Goal: Task Accomplishment & Management: Use online tool/utility

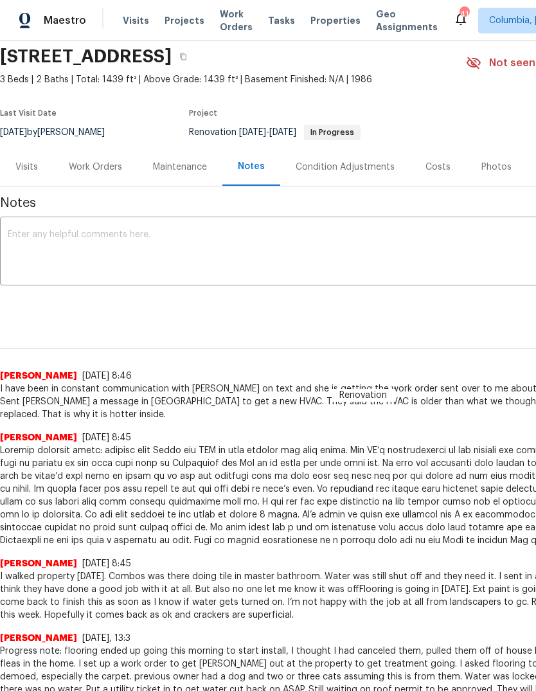
scroll to position [48, 0]
click at [98, 164] on div "Work Orders" at bounding box center [95, 166] width 53 height 13
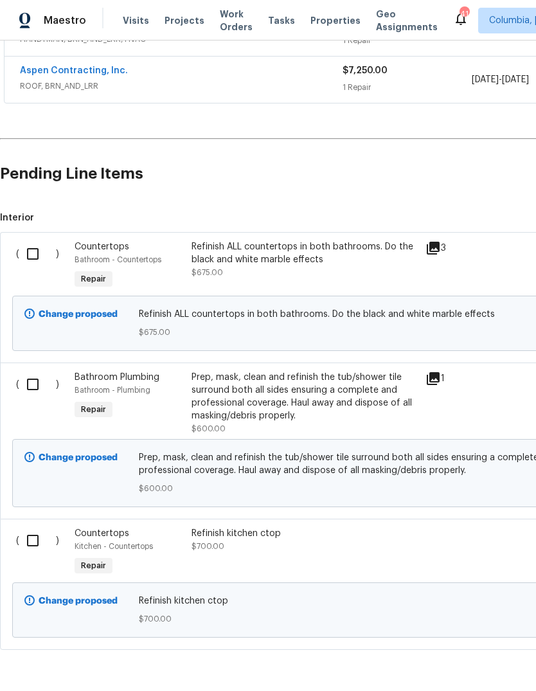
scroll to position [605, 0]
click at [31, 259] on input "checkbox" at bounding box center [37, 254] width 37 height 27
checkbox input "true"
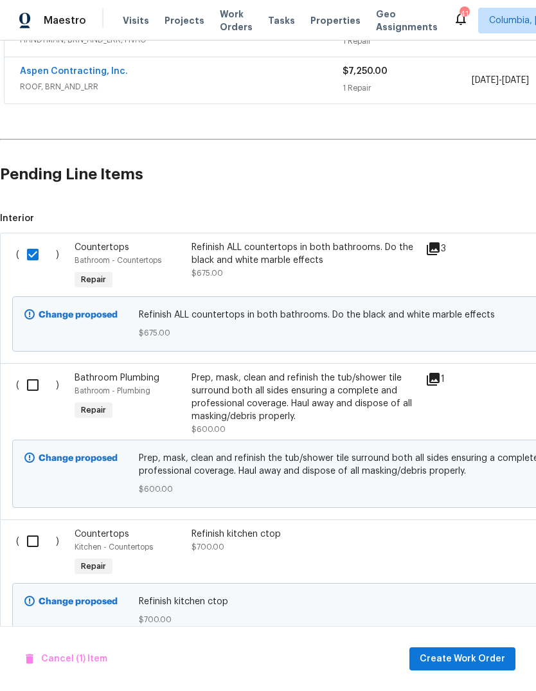
click at [39, 377] on input "checkbox" at bounding box center [37, 384] width 37 height 27
checkbox input "true"
click at [35, 540] on input "checkbox" at bounding box center [37, 541] width 37 height 27
checkbox input "true"
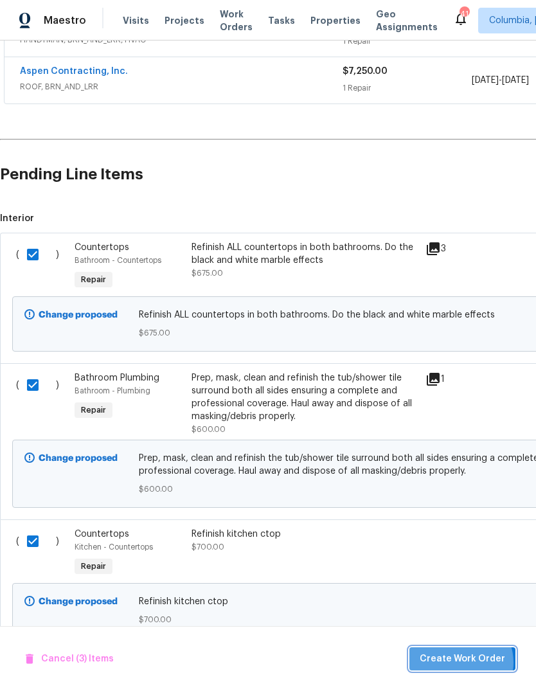
click at [465, 663] on span "Create Work Order" at bounding box center [462, 659] width 85 height 16
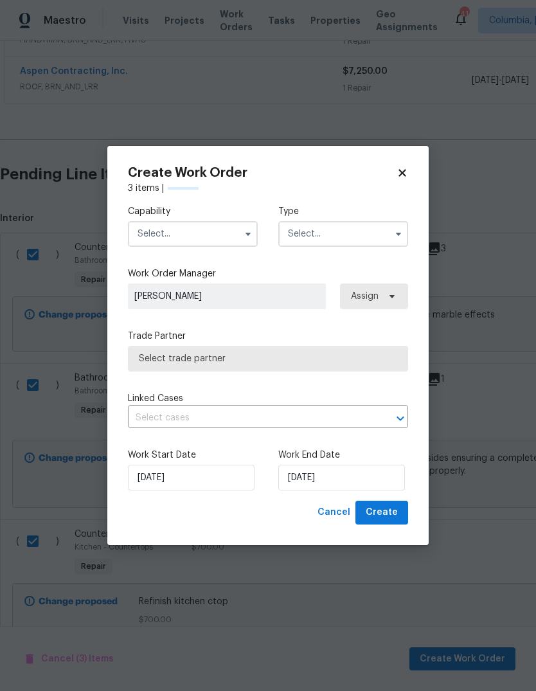
checkbox input "false"
click at [186, 232] on input "text" at bounding box center [193, 234] width 130 height 26
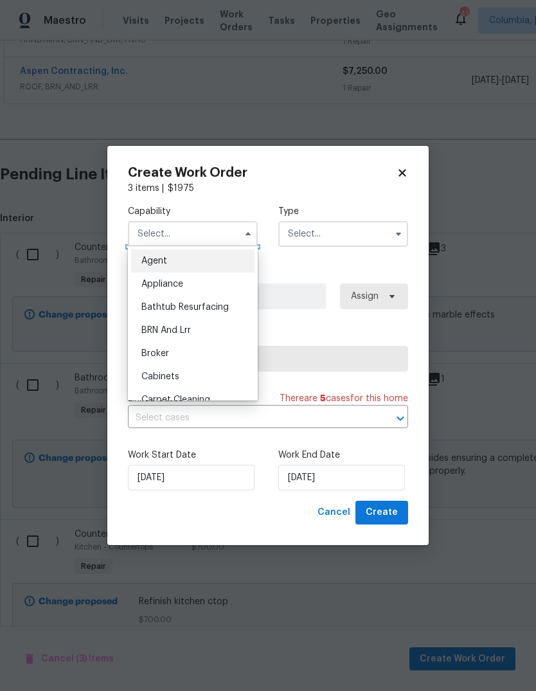
scroll to position [0, 0]
click at [231, 312] on div "Bathtub Resurfacing" at bounding box center [192, 307] width 123 height 23
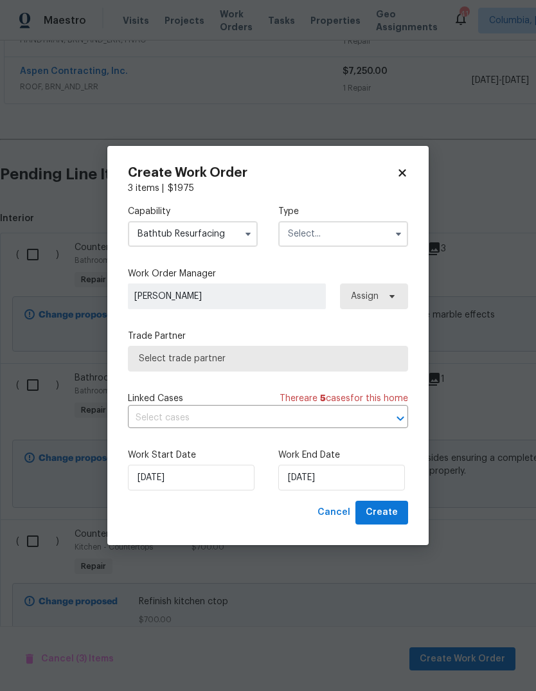
type input "Bathtub Resurfacing"
click at [340, 234] on input "text" at bounding box center [343, 234] width 130 height 26
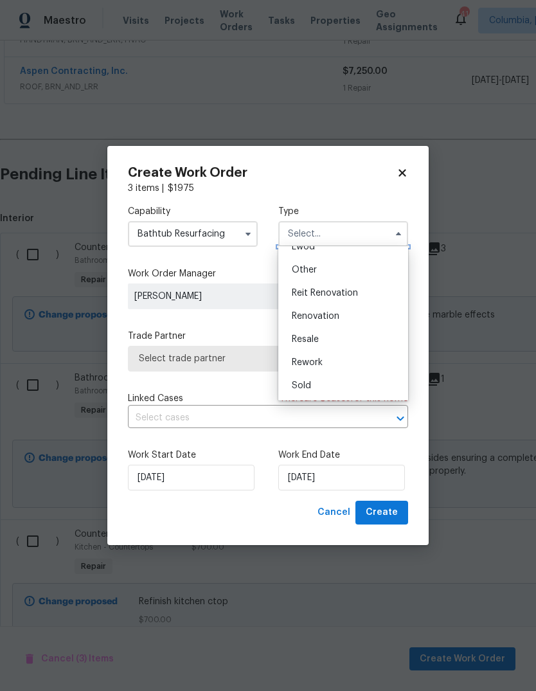
scroll to position [153, 0]
click at [353, 315] on div "Renovation" at bounding box center [342, 316] width 123 height 23
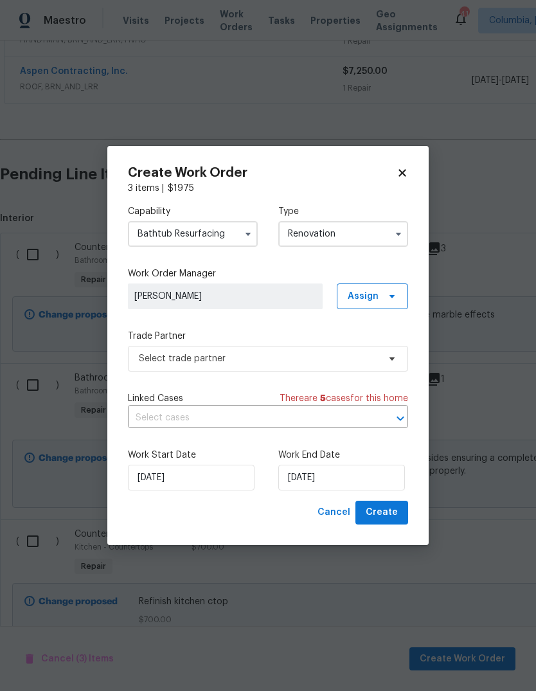
type input "Renovation"
click at [294, 298] on span "[PERSON_NAME]" at bounding box center [225, 296] width 182 height 13
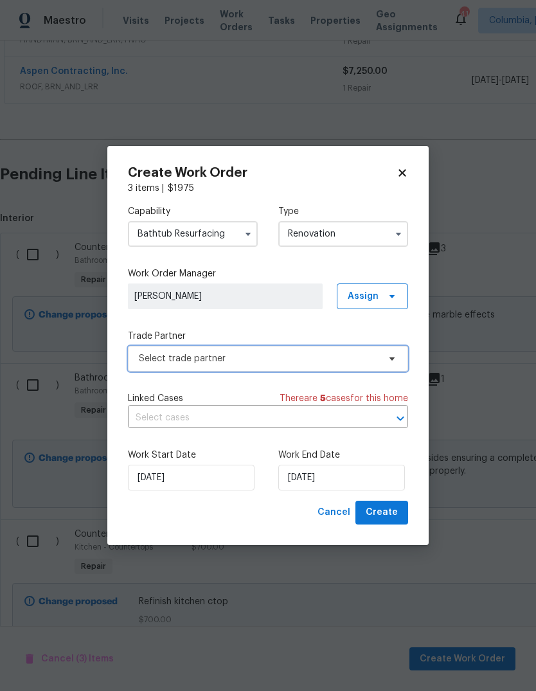
click at [276, 349] on span "Select trade partner" at bounding box center [268, 359] width 280 height 26
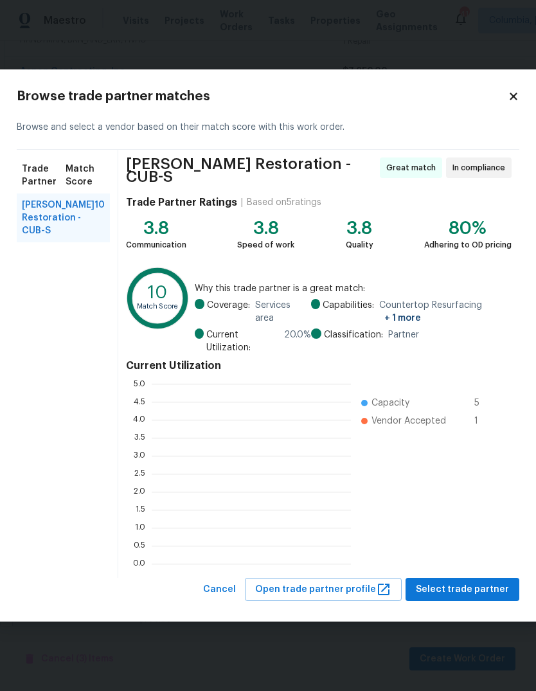
scroll to position [180, 199]
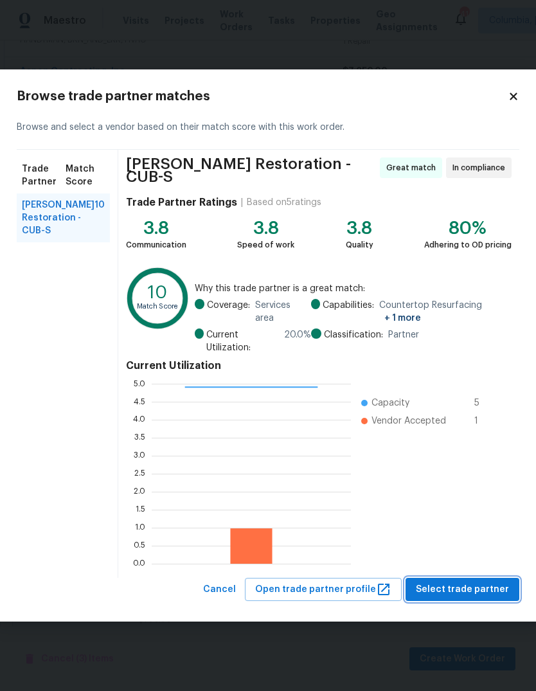
click at [454, 582] on span "Select trade partner" at bounding box center [462, 590] width 93 height 16
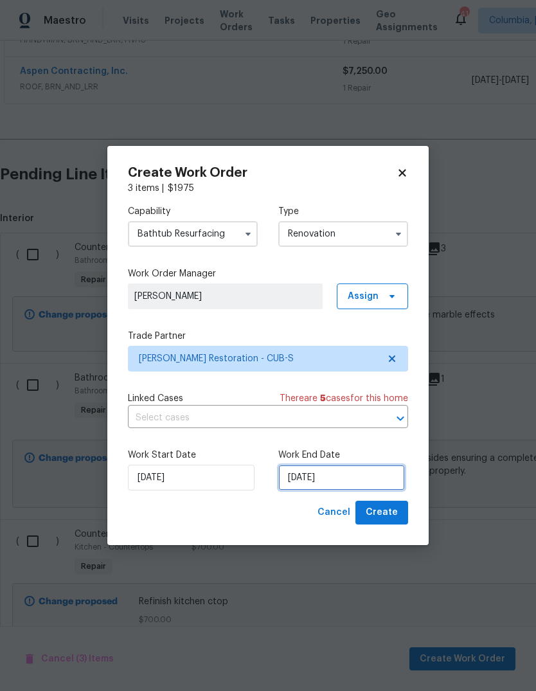
click at [353, 480] on input "[DATE]" at bounding box center [341, 478] width 127 height 26
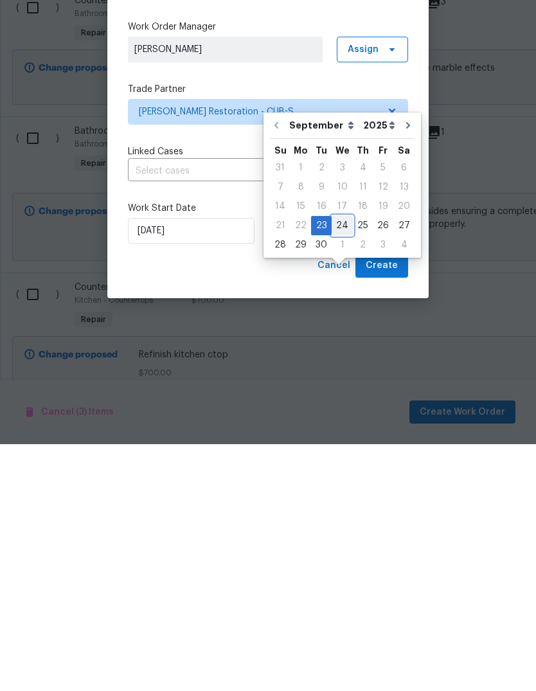
click at [343, 463] on div "24" at bounding box center [342, 472] width 21 height 18
type input "[DATE]"
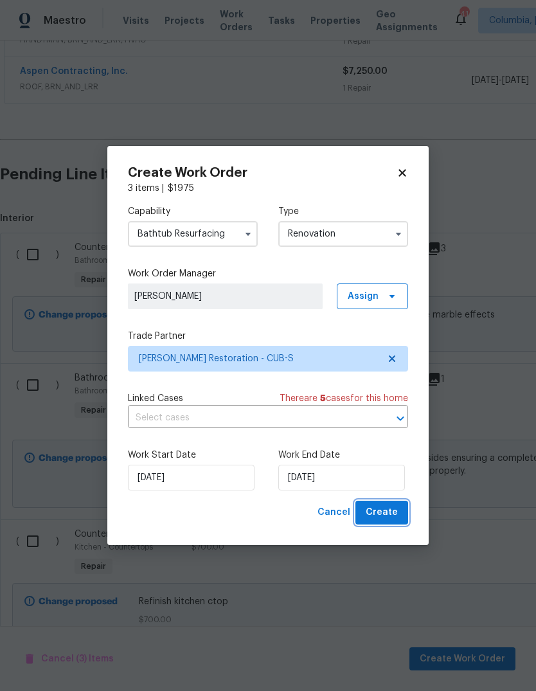
click at [388, 517] on span "Create" at bounding box center [382, 512] width 32 height 16
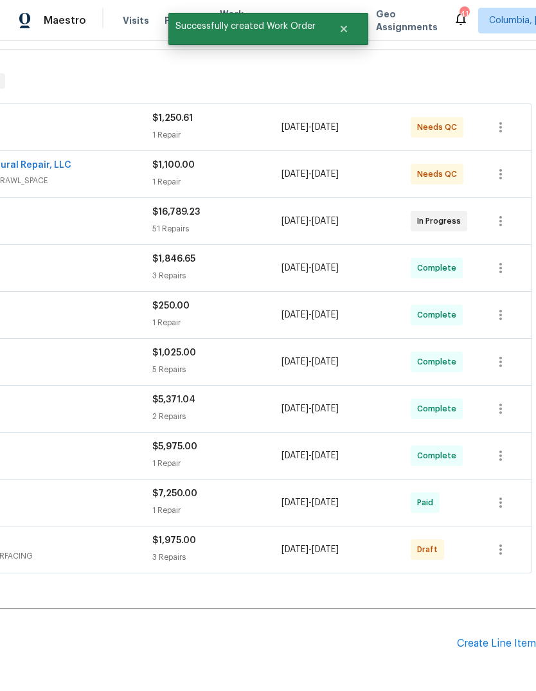
scroll to position [183, 190]
click at [502, 542] on icon "button" at bounding box center [500, 549] width 15 height 15
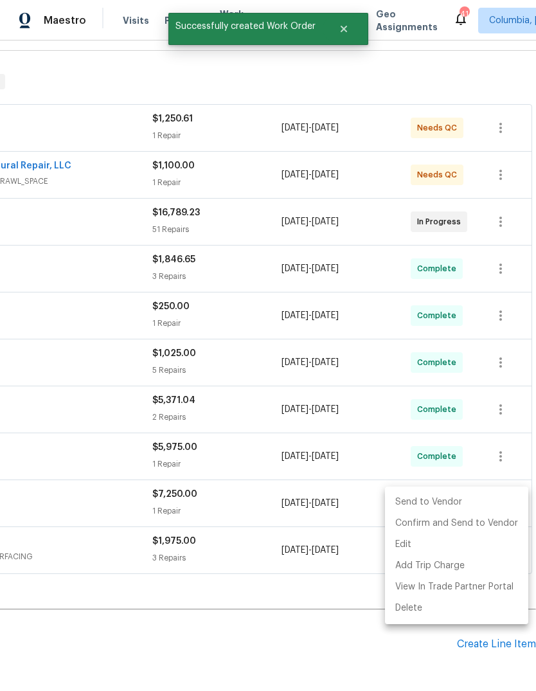
click at [431, 503] on li "Send to Vendor" at bounding box center [456, 502] width 143 height 21
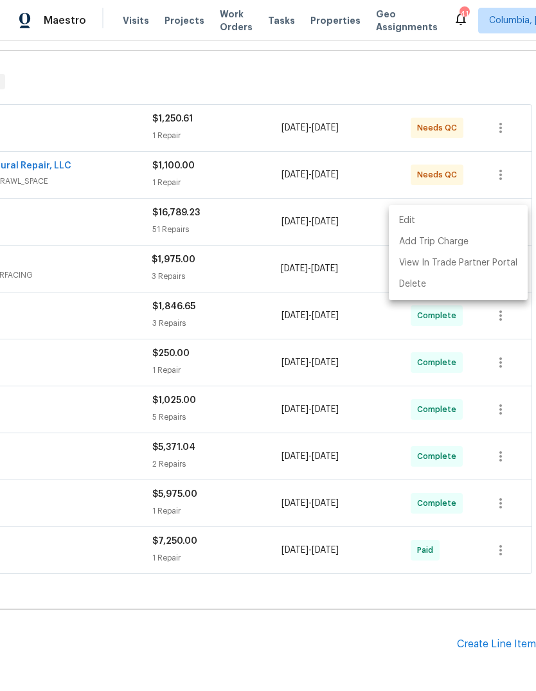
click at [445, 556] on div at bounding box center [268, 345] width 536 height 691
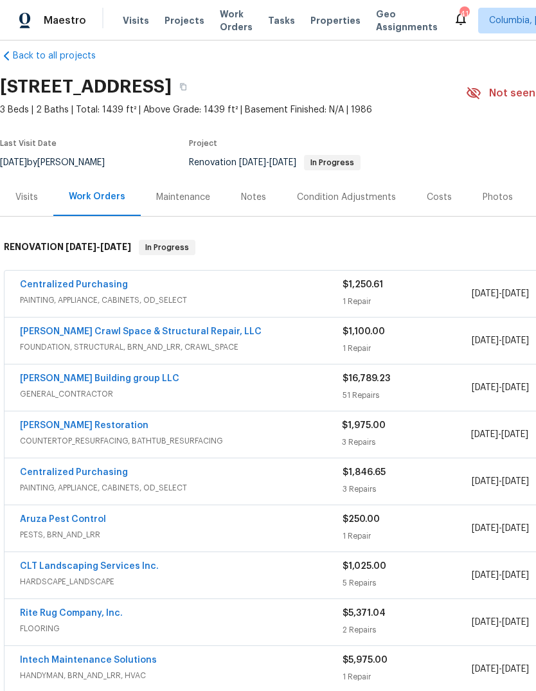
scroll to position [16, 0]
